Goal: Task Accomplishment & Management: Manage account settings

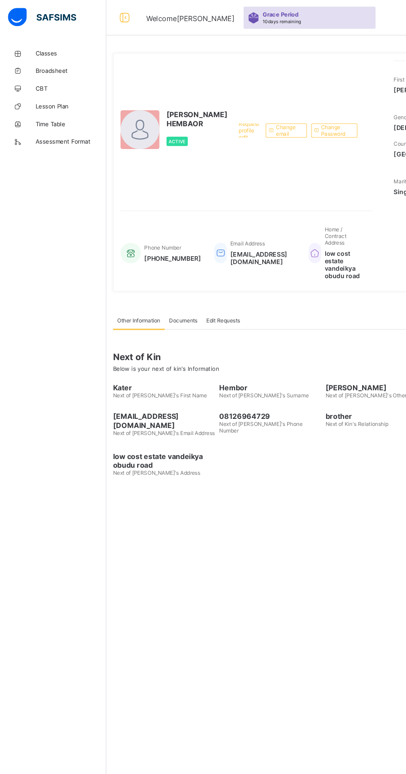
click at [45, 44] on link "Classes" at bounding box center [49, 49] width 99 height 17
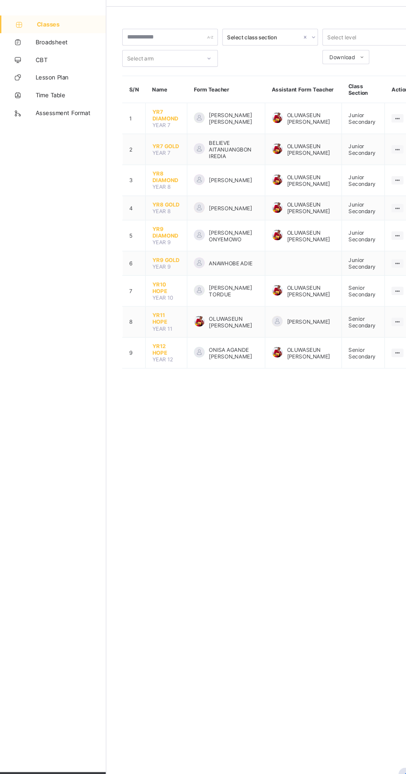
click at [151, 295] on span "YR10 HOPE" at bounding box center [155, 296] width 26 height 12
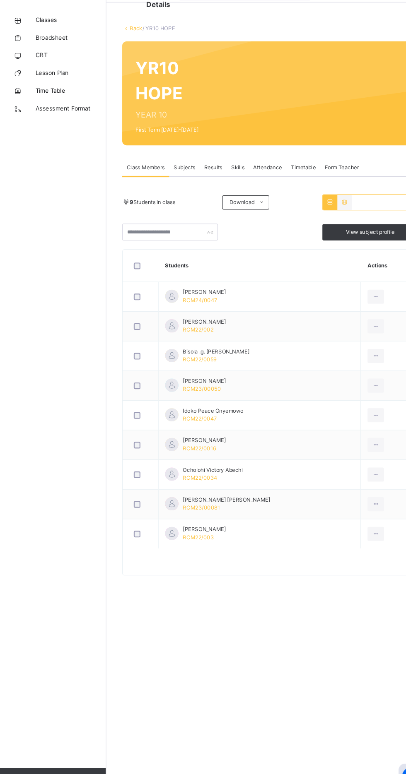
click at [259, 186] on span "Attendance" at bounding box center [250, 187] width 27 height 7
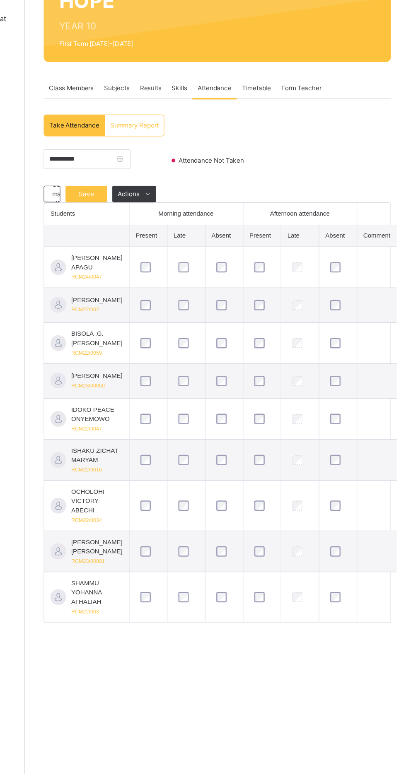
click at [154, 270] on span "Save" at bounding box center [148, 271] width 21 height 7
